Goal: Task Accomplishment & Management: Use online tool/utility

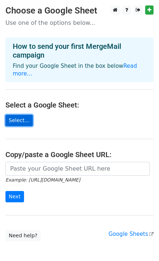
click at [9, 115] on link "Select..." at bounding box center [18, 120] width 27 height 11
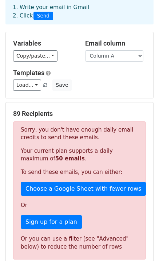
scroll to position [61, 0]
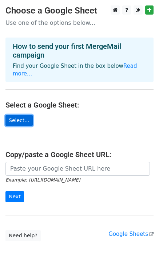
click at [22, 115] on link "Select..." at bounding box center [18, 120] width 27 height 11
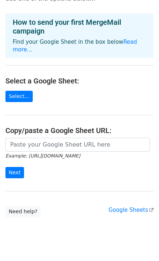
scroll to position [31, 0]
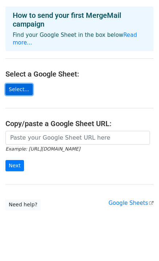
click at [15, 84] on link "Select..." at bounding box center [18, 89] width 27 height 11
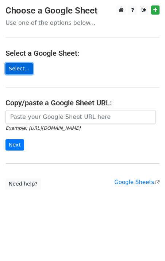
click at [18, 66] on link "Select..." at bounding box center [18, 68] width 27 height 11
click at [19, 69] on link "Select..." at bounding box center [18, 68] width 27 height 11
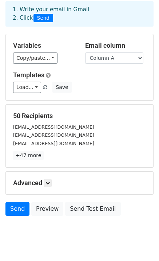
scroll to position [51, 0]
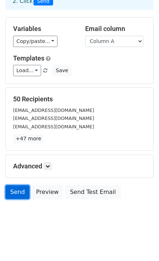
click at [14, 190] on link "Send" at bounding box center [17, 192] width 24 height 14
click at [14, 191] on link "Send" at bounding box center [17, 192] width 24 height 14
